Goal: Task Accomplishment & Management: Manage account settings

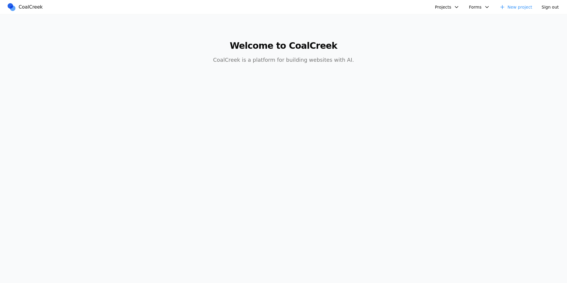
click at [444, 8] on button "Projects" at bounding box center [447, 6] width 32 height 9
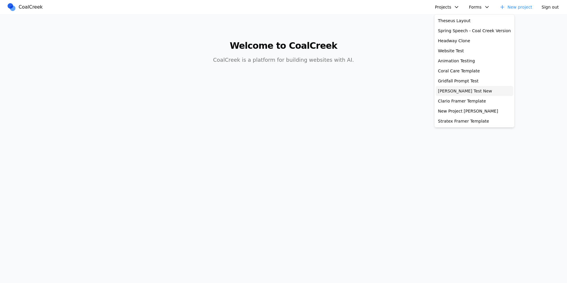
click at [459, 87] on link "[PERSON_NAME] Test New" at bounding box center [475, 91] width 78 height 10
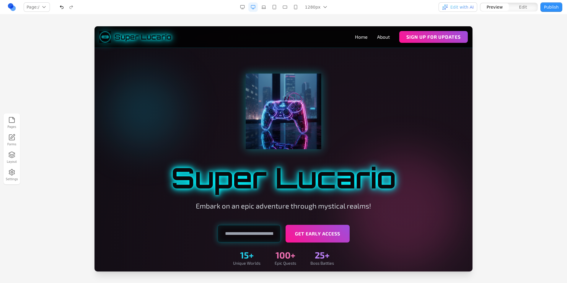
click at [11, 7] on link at bounding box center [11, 6] width 9 height 9
click at [14, 178] on button "Settings" at bounding box center [11, 174] width 13 height 15
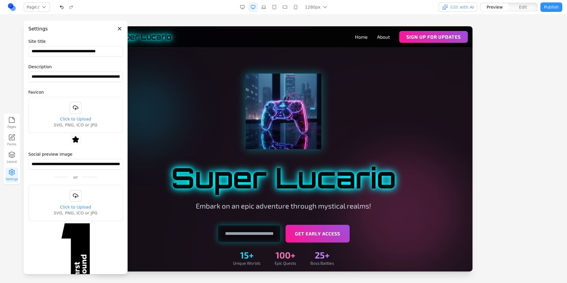
click at [14, 118] on icon "button" at bounding box center [11, 119] width 5 height 5
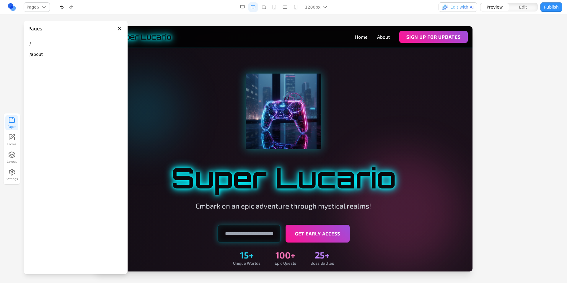
click at [39, 53] on button "/about" at bounding box center [75, 54] width 99 height 11
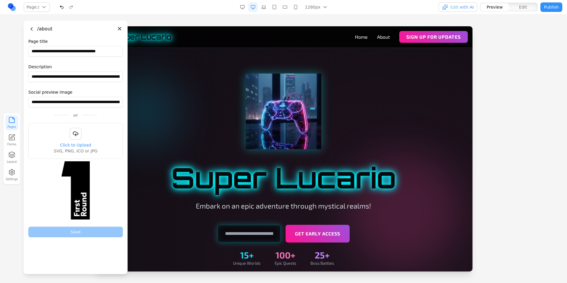
click at [77, 148] on span "SVG, PNG, ICO or JPG" at bounding box center [76, 151] width 44 height 6
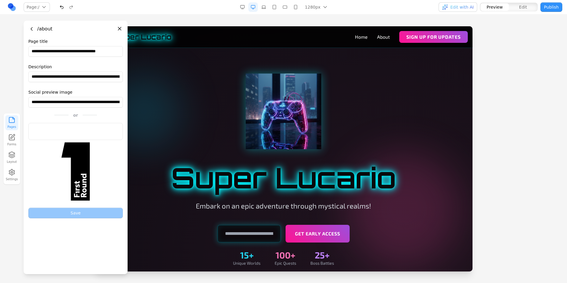
type input "**********"
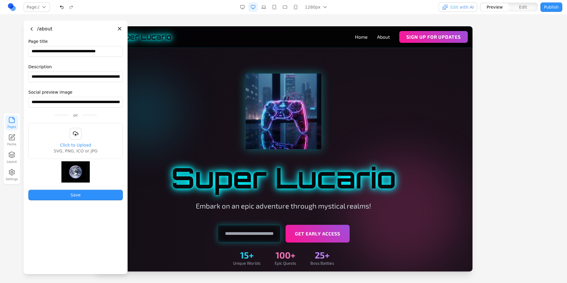
click at [81, 193] on button "Save" at bounding box center [75, 195] width 94 height 11
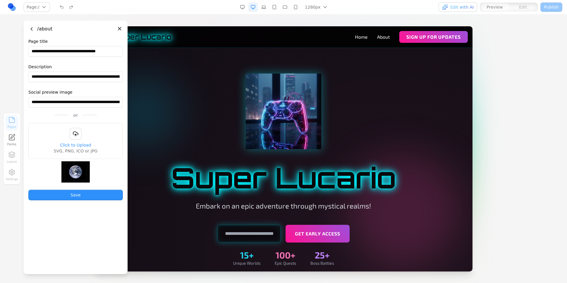
click at [76, 196] on button "Save" at bounding box center [75, 195] width 94 height 11
click at [123, 10] on div "Page: / / /about Manage pages" at bounding box center [98, 6] width 182 height 9
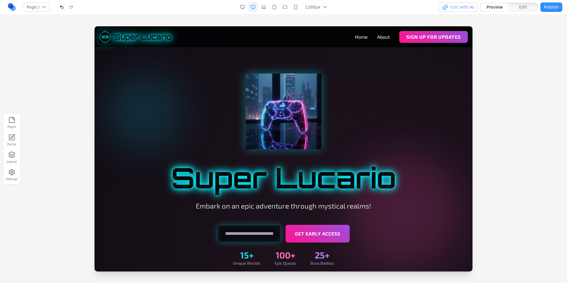
click at [475, 8] on button "Edit with AI" at bounding box center [457, 6] width 39 height 9
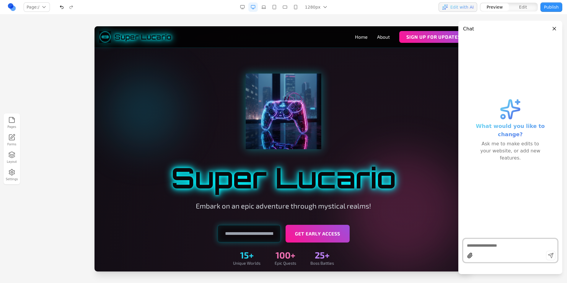
click at [556, 28] on button "Close panel" at bounding box center [554, 28] width 6 height 6
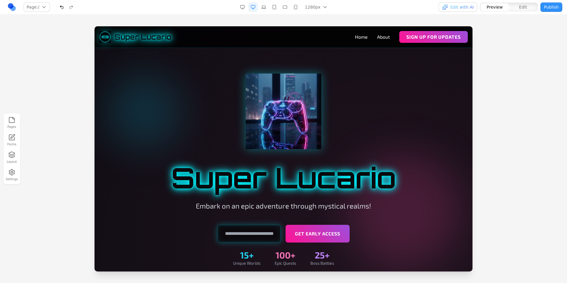
click at [16, 170] on button "Settings" at bounding box center [11, 174] width 13 height 15
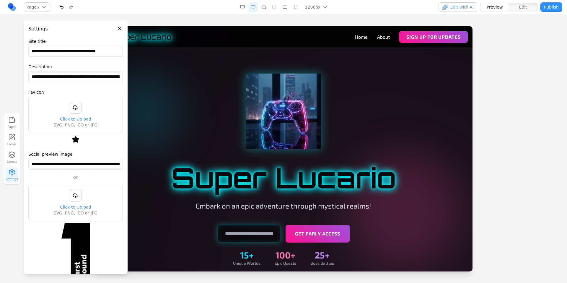
click at [15, 122] on icon "button" at bounding box center [11, 119] width 7 height 7
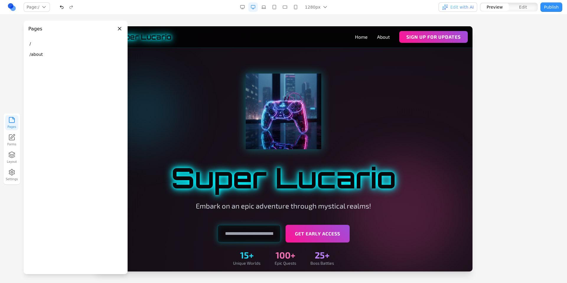
click at [46, 57] on button "/about" at bounding box center [75, 54] width 99 height 11
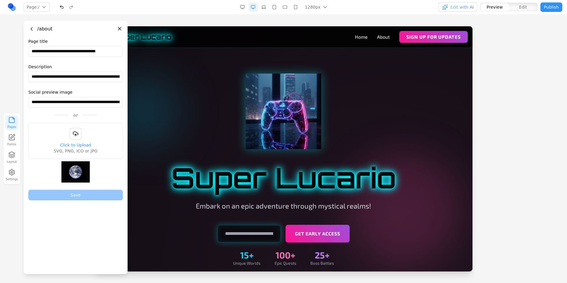
click at [33, 27] on button "Go back" at bounding box center [31, 29] width 6 height 6
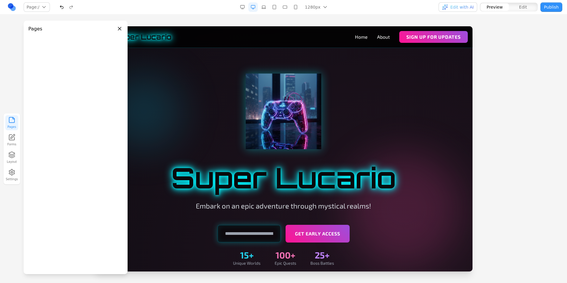
click at [43, 43] on button "/" at bounding box center [75, 43] width 99 height 11
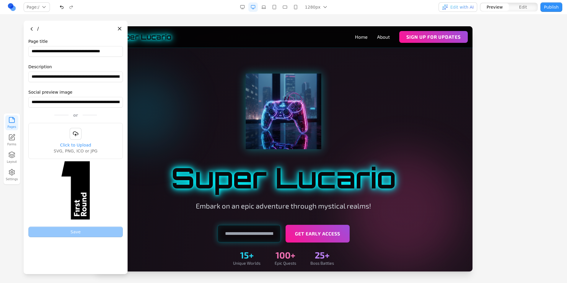
click at [77, 137] on button "button" at bounding box center [76, 134] width 12 height 12
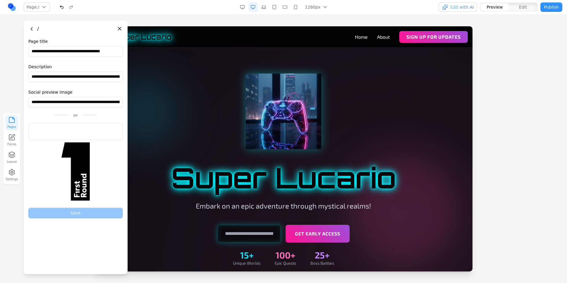
type input "**********"
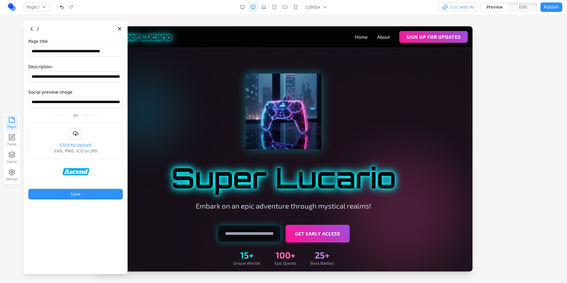
click at [76, 195] on button "Save" at bounding box center [75, 194] width 94 height 11
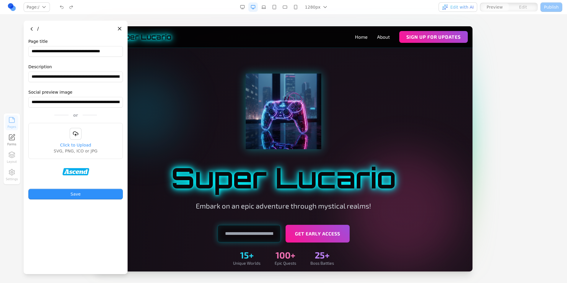
click at [463, 8] on span "Edit with AI" at bounding box center [461, 7] width 23 height 6
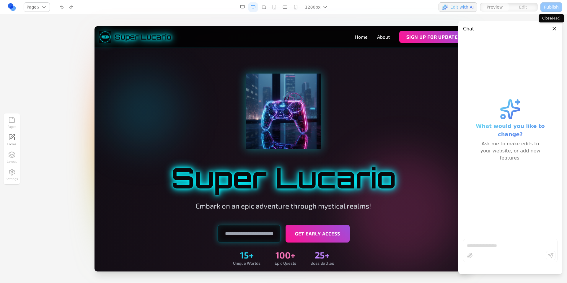
click at [555, 28] on button "Close panel" at bounding box center [554, 28] width 6 height 6
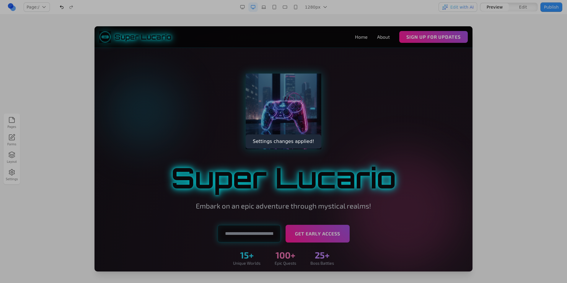
click at [57, 140] on div at bounding box center [283, 141] width 567 height 283
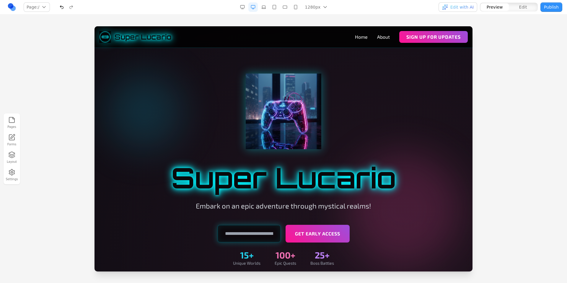
click at [16, 123] on button "Pages" at bounding box center [11, 122] width 13 height 15
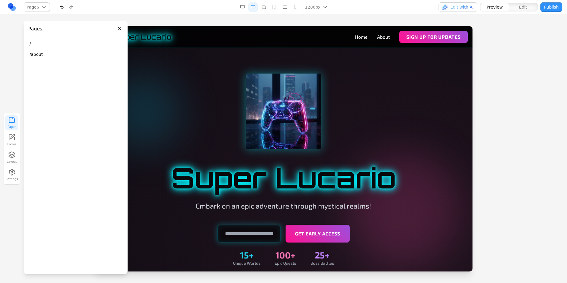
click at [44, 46] on button "/" at bounding box center [75, 43] width 99 height 11
